Goal: Information Seeking & Learning: Find specific fact

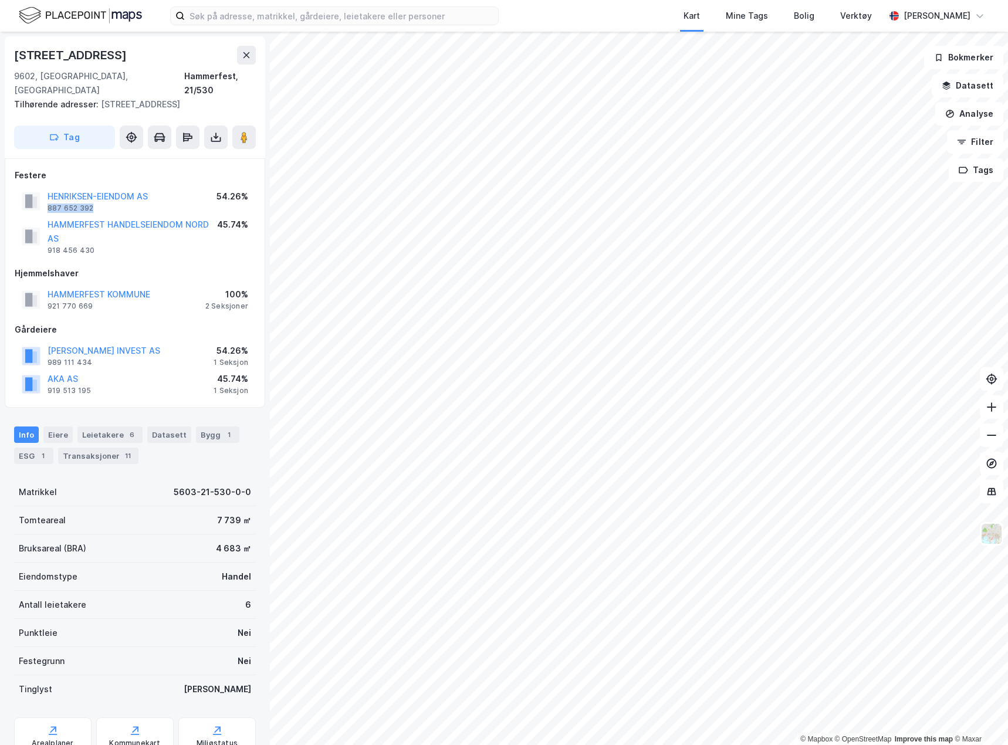
drag, startPoint x: 121, startPoint y: 192, endPoint x: 47, endPoint y: 194, distance: 74.5
click at [47, 194] on div "[PERSON_NAME]-EIENDOM AS 887 652 392" at bounding box center [85, 201] width 126 height 23
copy div "887 652 392"
click at [187, 168] on div "Festere" at bounding box center [135, 175] width 241 height 14
click at [48, 427] on div "Eiere" at bounding box center [57, 435] width 29 height 16
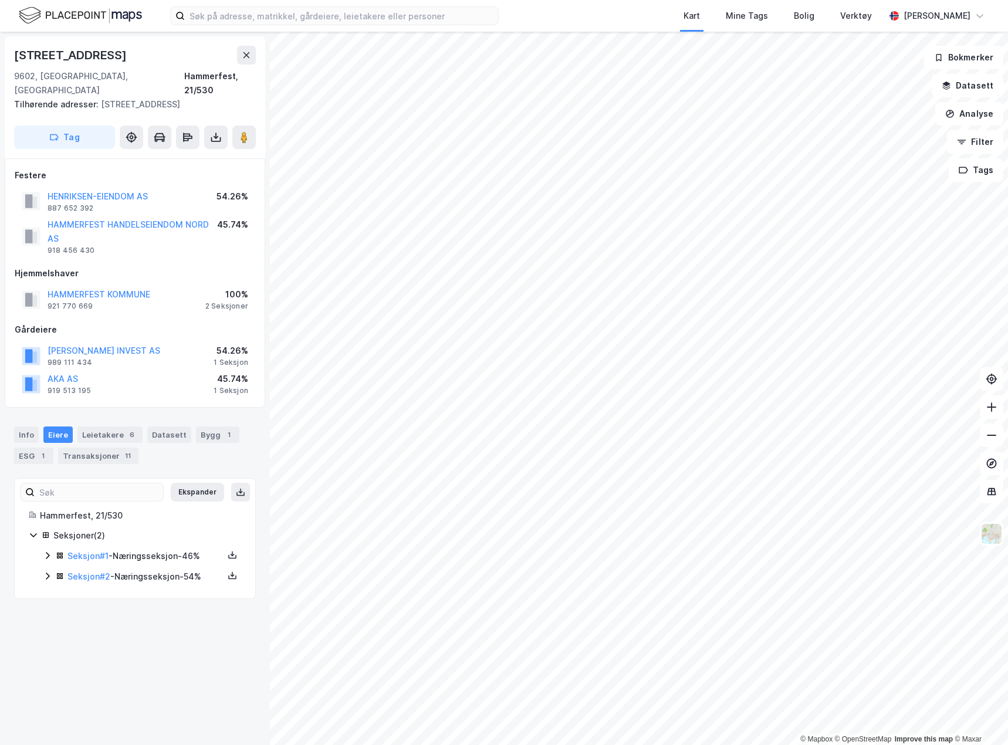
click at [45, 551] on icon at bounding box center [47, 555] width 9 height 9
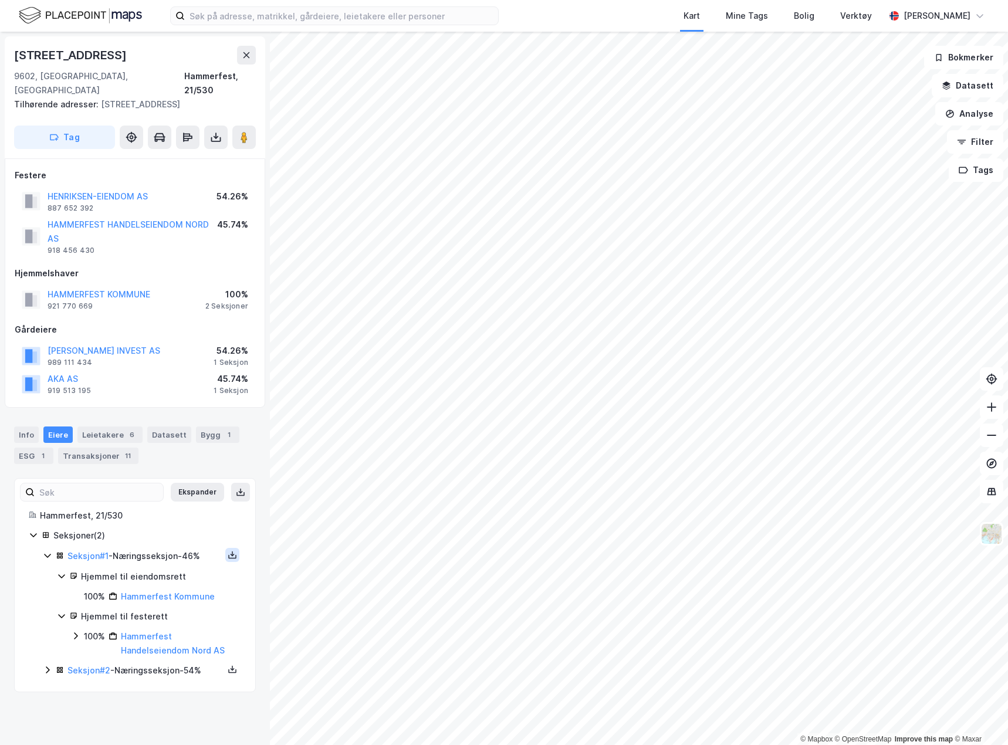
click at [228, 550] on icon at bounding box center [232, 554] width 9 height 9
click at [158, 513] on div "Grunnbok" at bounding box center [161, 520] width 39 height 14
click at [229, 15] on input at bounding box center [341, 16] width 313 height 18
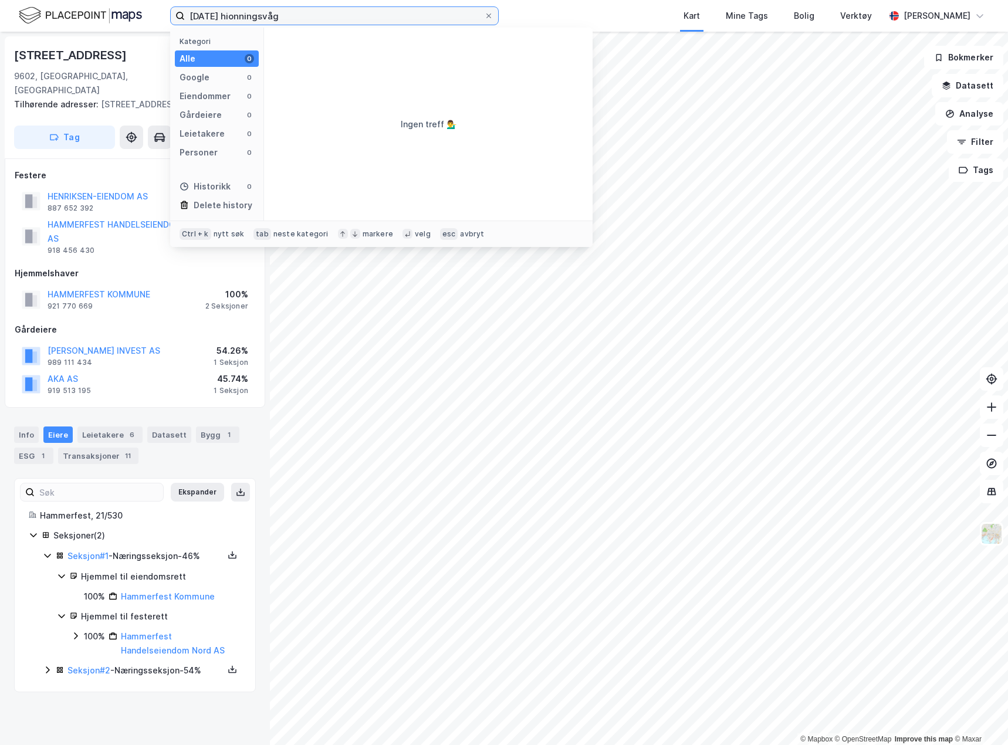
click at [234, 16] on input "[DATE] hionningsvåg" at bounding box center [334, 16] width 299 height 18
click at [303, 14] on input "[DATE] honningsvåg" at bounding box center [334, 16] width 299 height 18
click at [216, 18] on input "[DATE] honningsvåg" at bounding box center [334, 16] width 299 height 18
click at [211, 19] on input "[DATE] honningsvåg" at bounding box center [334, 16] width 299 height 18
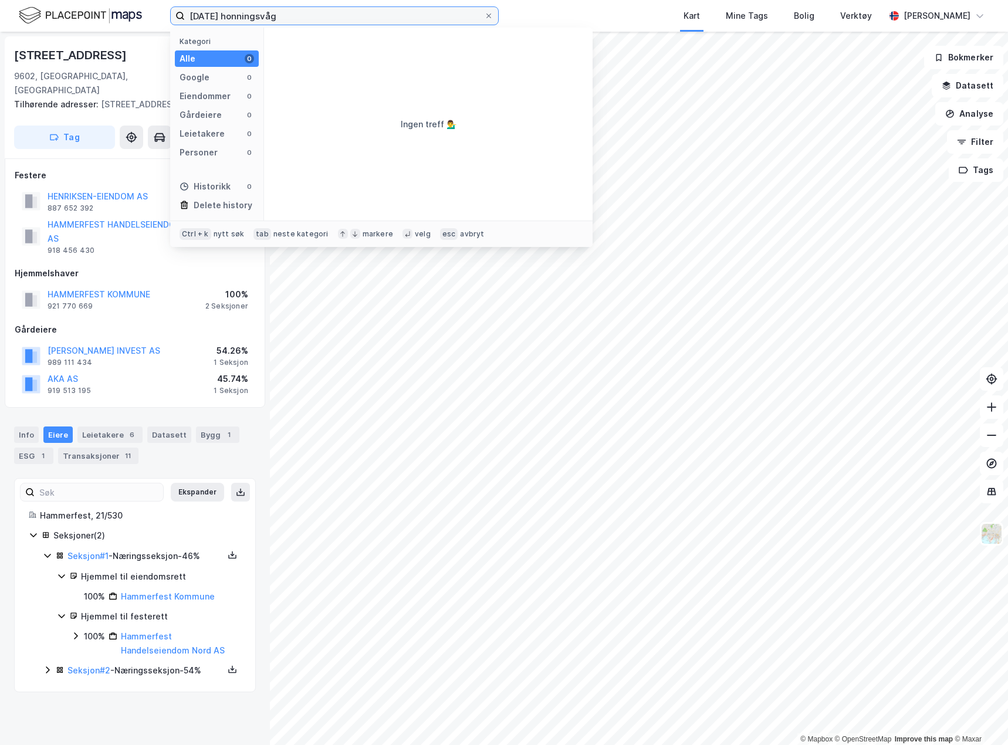
click at [211, 19] on input "[DATE] honningsvåg" at bounding box center [334, 16] width 299 height 18
click at [239, 21] on input "9/1 honningsvåg" at bounding box center [334, 16] width 299 height 18
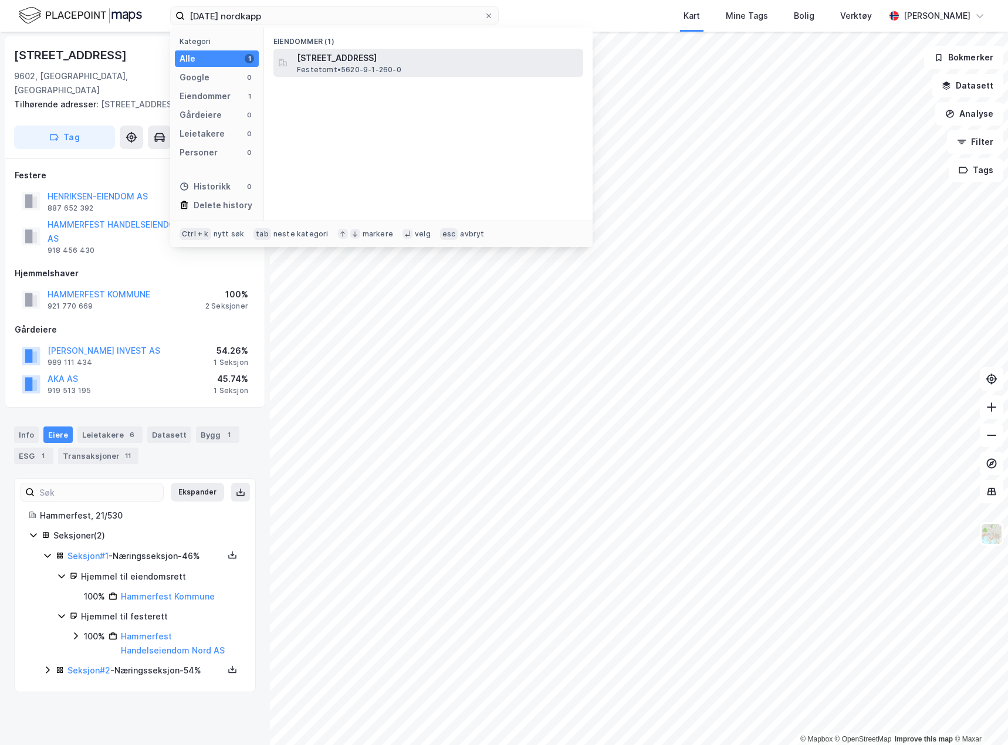
click at [380, 62] on span "[STREET_ADDRESS]" at bounding box center [438, 58] width 282 height 14
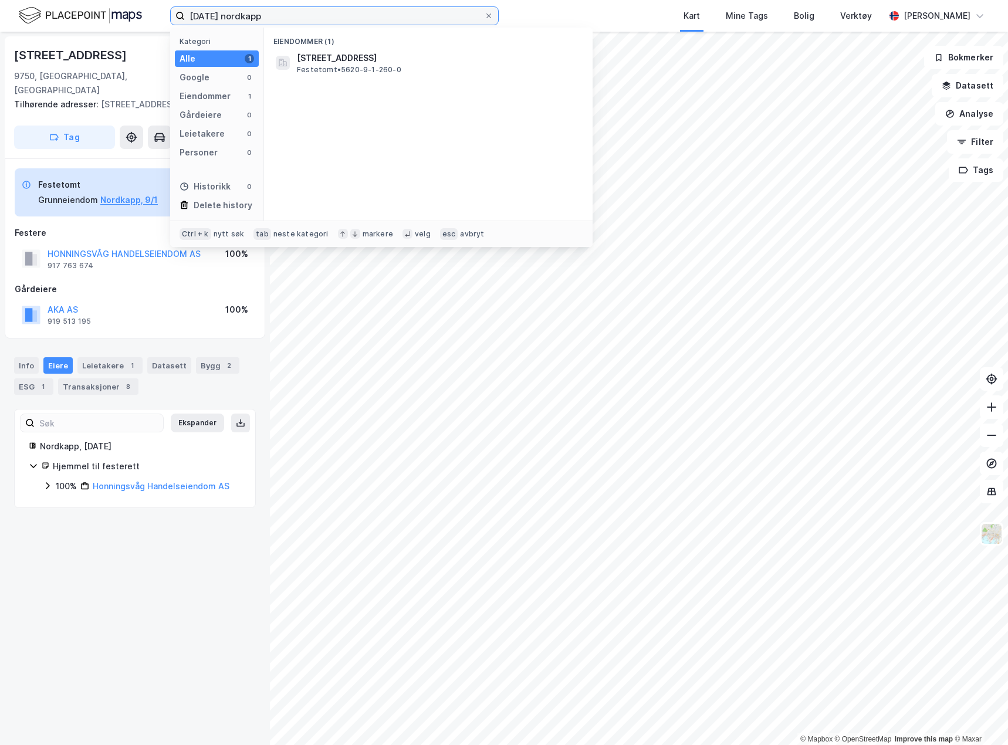
click at [253, 18] on input "[DATE] nordkapp" at bounding box center [334, 16] width 299 height 18
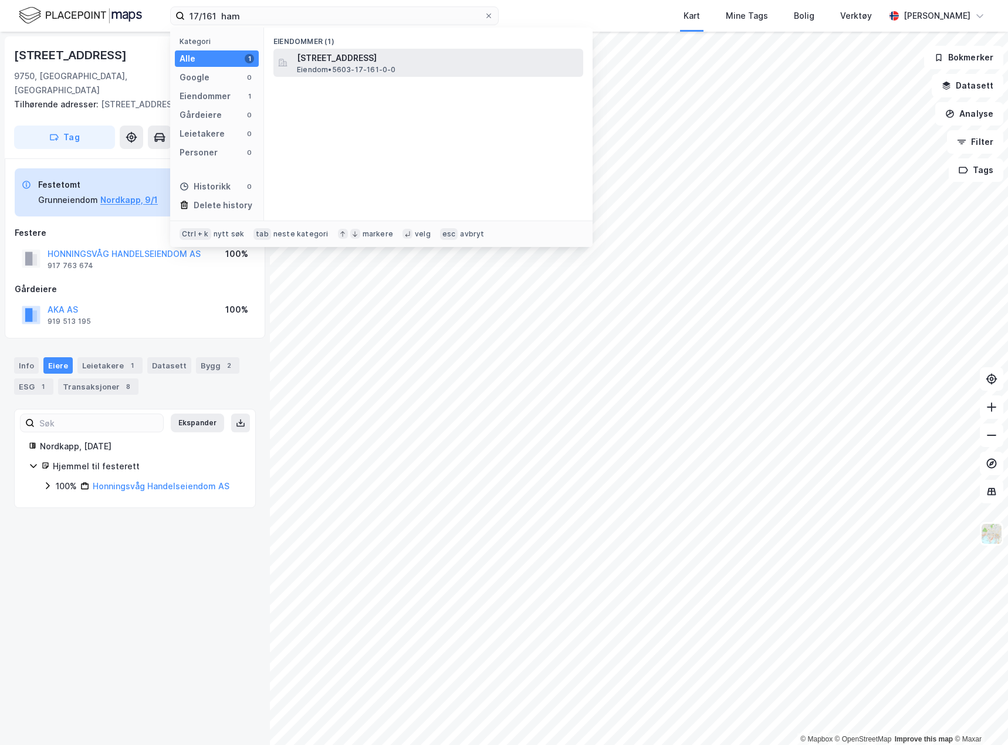
click at [371, 59] on span "[STREET_ADDRESS]" at bounding box center [438, 58] width 282 height 14
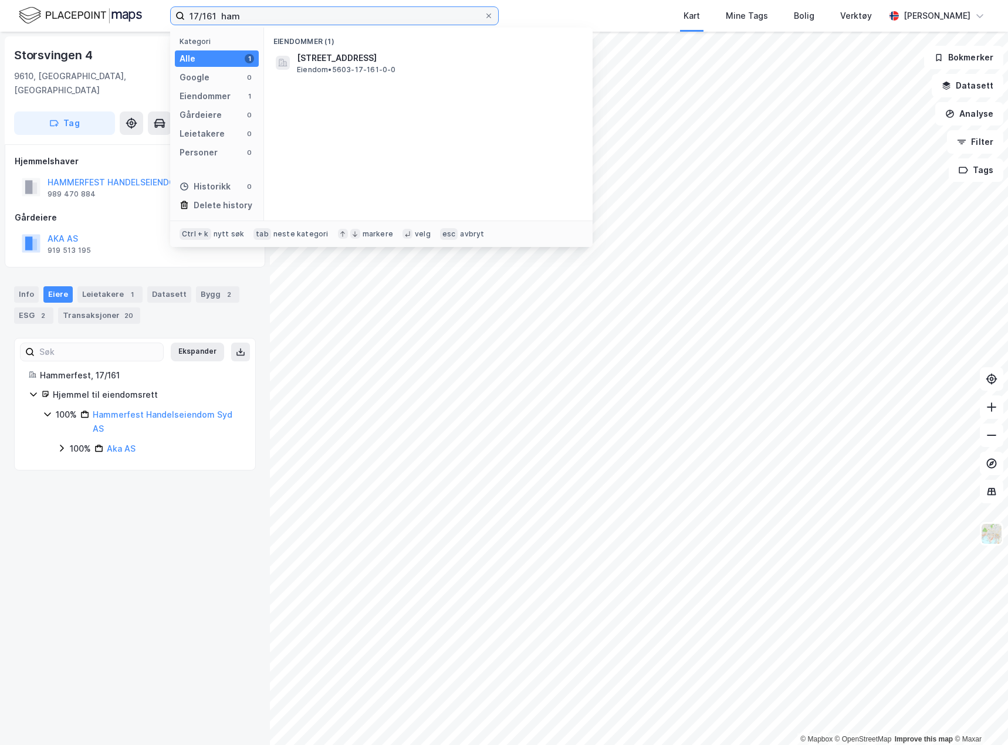
click at [232, 14] on input "17/161 ham" at bounding box center [334, 16] width 299 height 18
type input "25/2 sør-varanger"
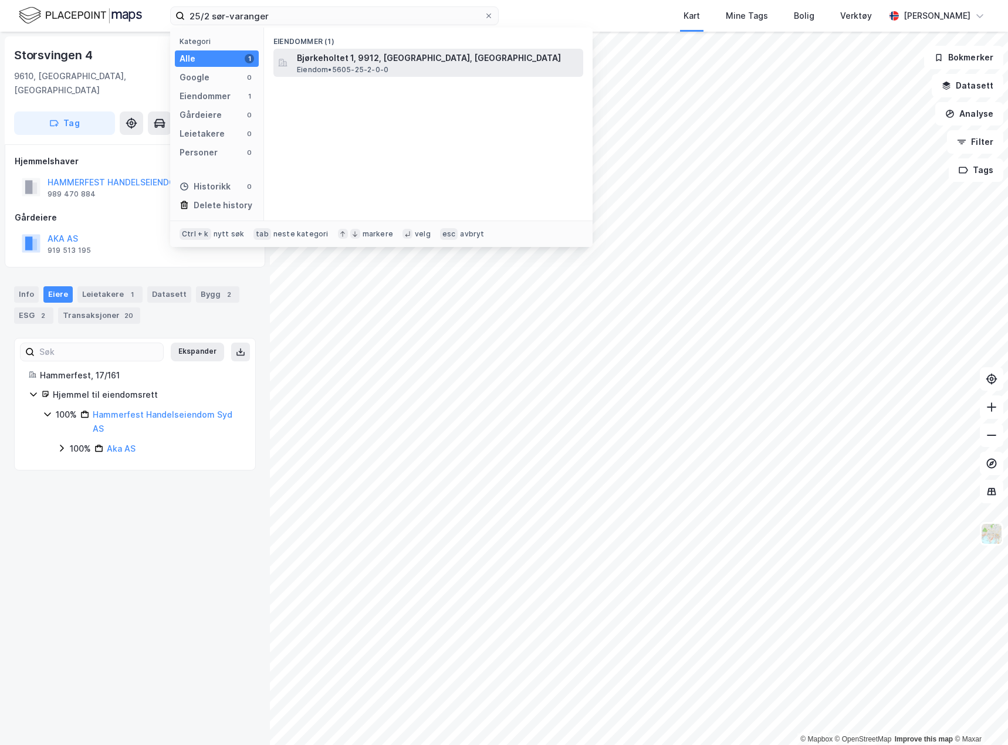
click at [349, 67] on span "Eiendom • 5605-25-2-0-0" at bounding box center [343, 69] width 92 height 9
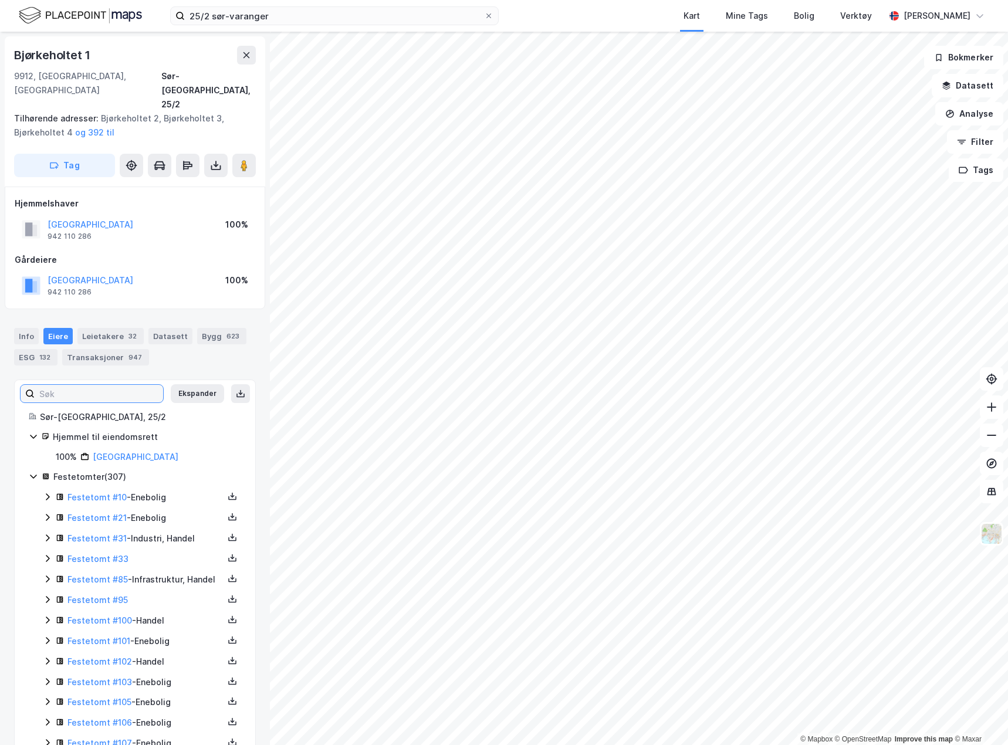
click at [88, 385] on input at bounding box center [99, 394] width 128 height 18
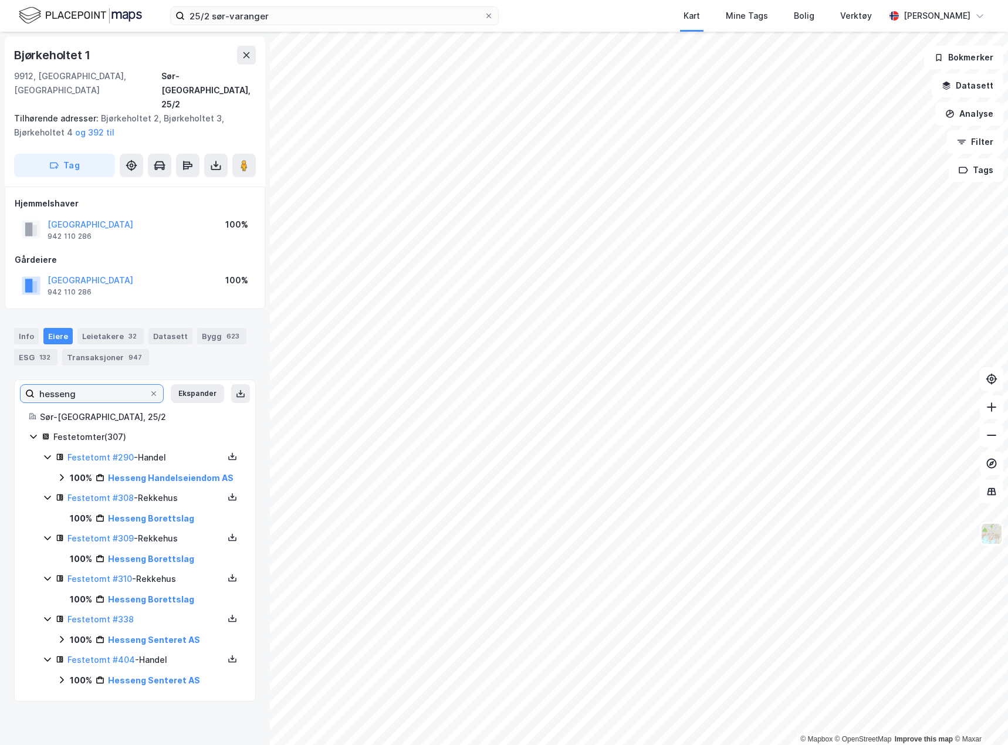
type input "hesseng"
click at [103, 452] on link "Festetomt #290" at bounding box center [100, 457] width 66 height 10
